Goal: Task Accomplishment & Management: Complete application form

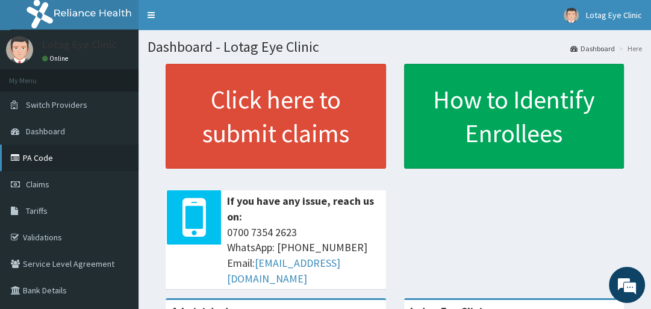
click at [88, 164] on link "PA Code" at bounding box center [69, 158] width 139 height 27
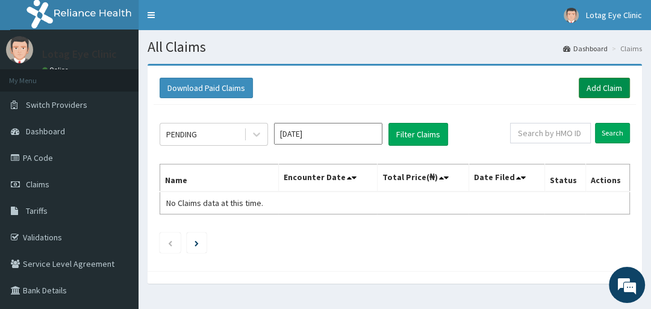
click at [617, 89] on link "Add Claim" at bounding box center [604, 88] width 51 height 20
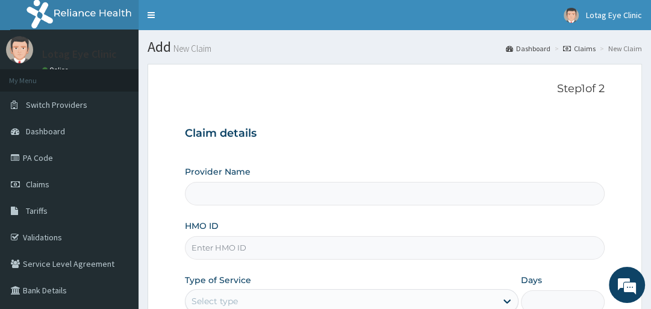
scroll to position [184, 0]
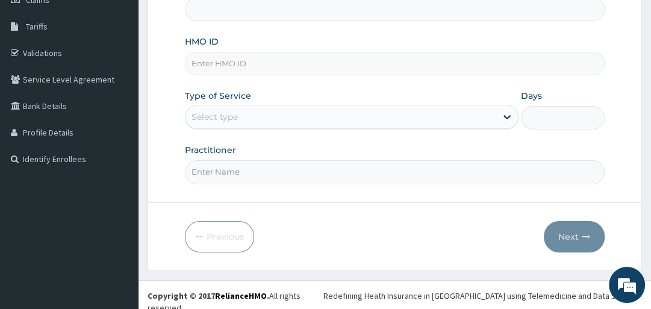
type input "Lotag Eye Clinic"
click at [382, 64] on input "HMO ID" at bounding box center [394, 63] width 419 height 23
type input "RSM/10003/A"
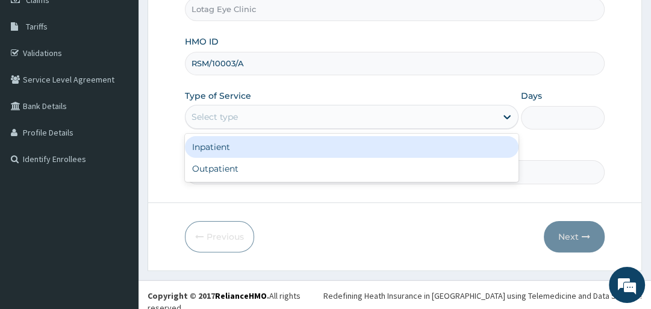
click at [368, 120] on div "Select type" at bounding box center [341, 116] width 311 height 19
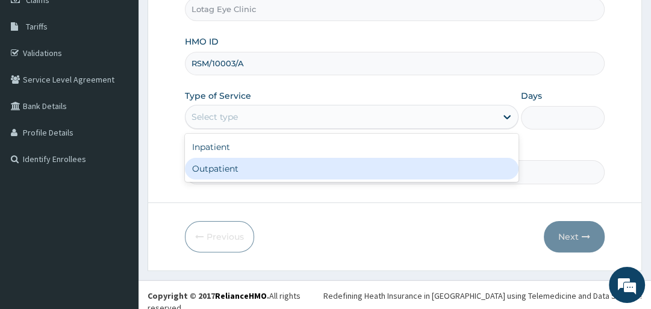
click at [361, 168] on div "Outpatient" at bounding box center [352, 169] width 334 height 22
type input "1"
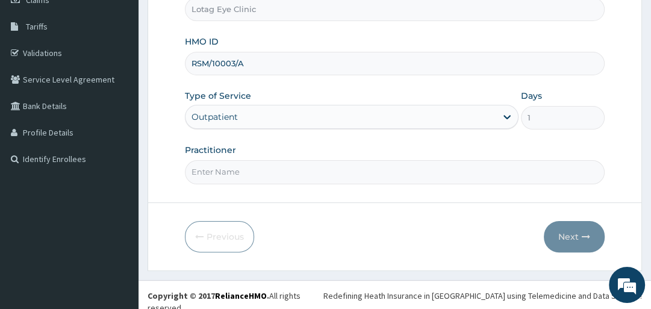
click at [380, 181] on input "Practitioner" at bounding box center [394, 171] width 419 height 23
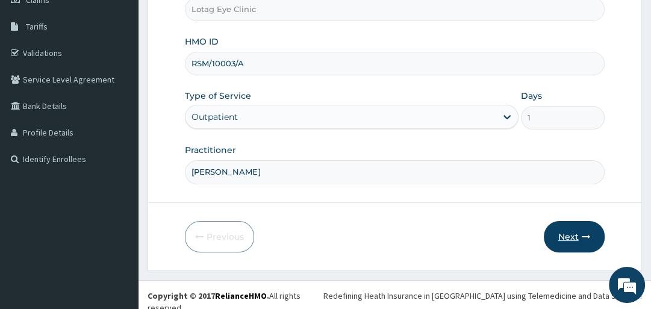
type input "Dr Ugonna"
click at [572, 239] on button "Next" at bounding box center [574, 236] width 61 height 31
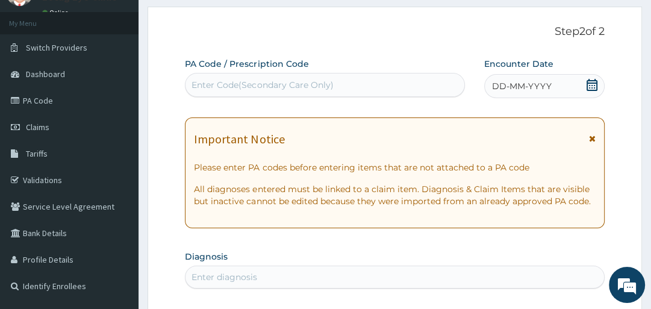
scroll to position [22, 0]
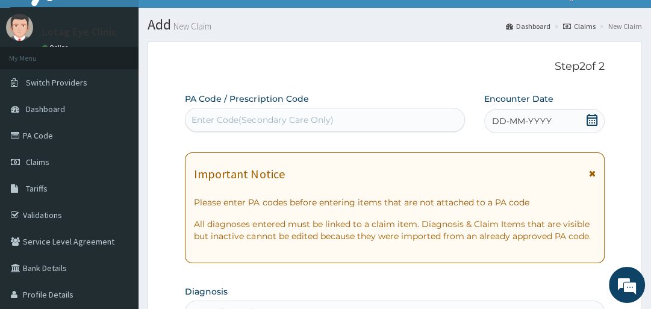
click at [593, 119] on icon at bounding box center [592, 120] width 12 height 12
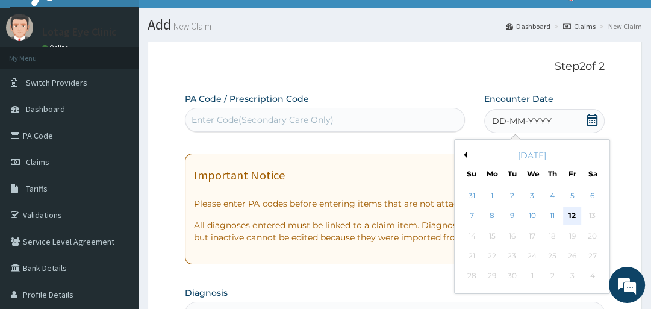
click at [576, 210] on div "12" at bounding box center [573, 216] width 18 height 18
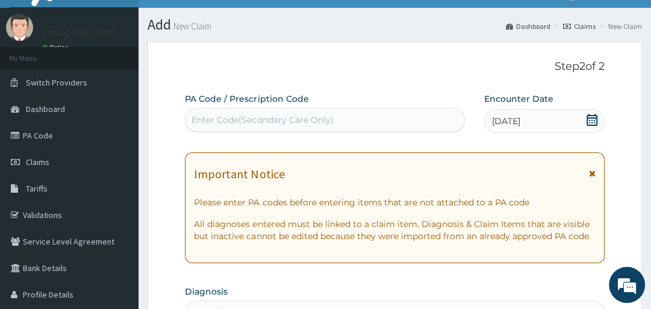
click at [406, 118] on div "Enter Code(Secondary Care Only)" at bounding box center [325, 119] width 279 height 19
paste input "PA/056837"
type input "PA/056837"
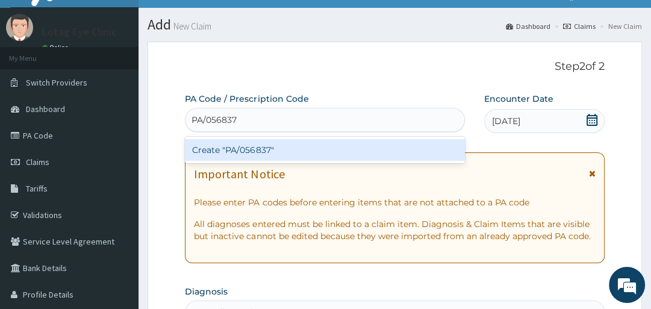
click at [253, 145] on div "Create "PA/056837"" at bounding box center [325, 150] width 280 height 22
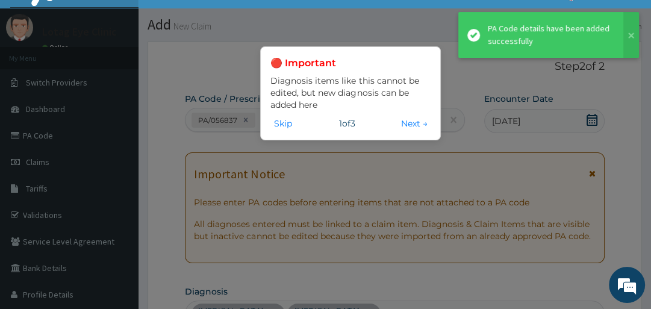
scroll to position [635, 0]
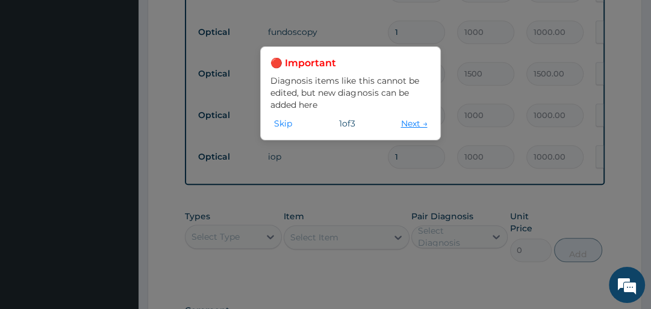
click at [414, 128] on button "Next →" at bounding box center [414, 123] width 34 height 13
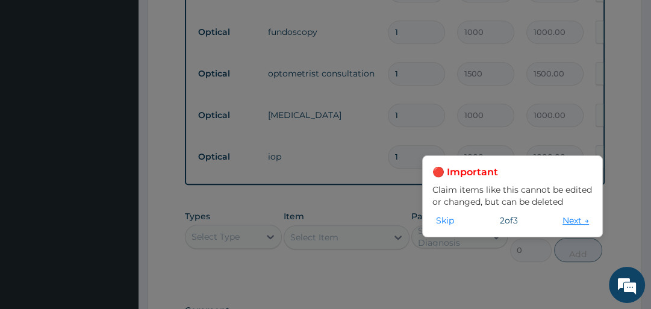
click at [571, 224] on button "Next →" at bounding box center [576, 220] width 34 height 13
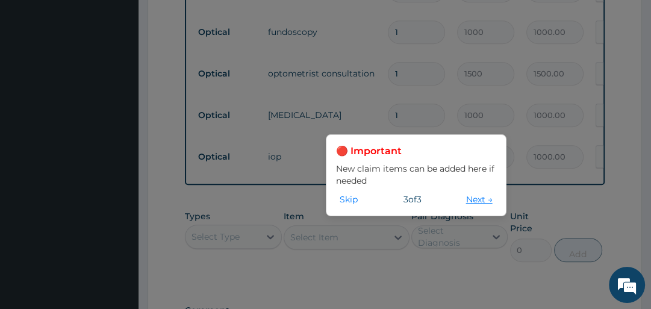
click at [471, 202] on button "Next →" at bounding box center [480, 199] width 34 height 13
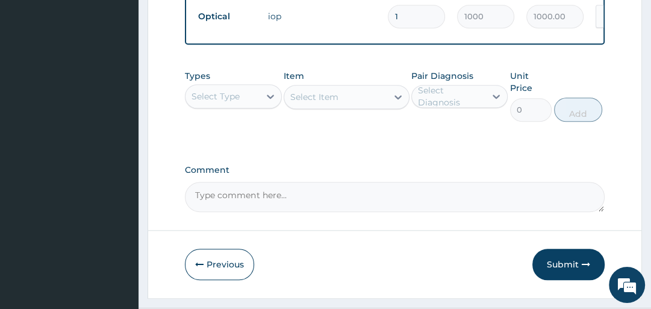
scroll to position [809, 0]
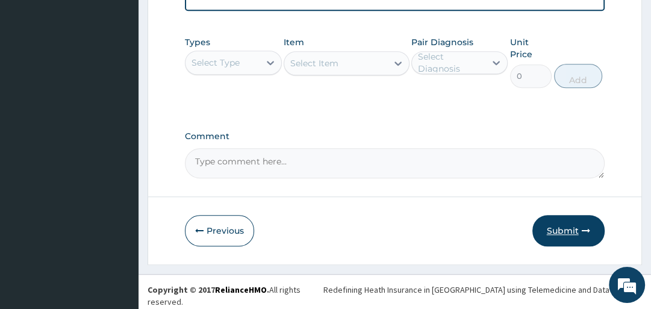
click at [573, 235] on button "Submit" at bounding box center [568, 230] width 72 height 31
